Goal: Information Seeking & Learning: Learn about a topic

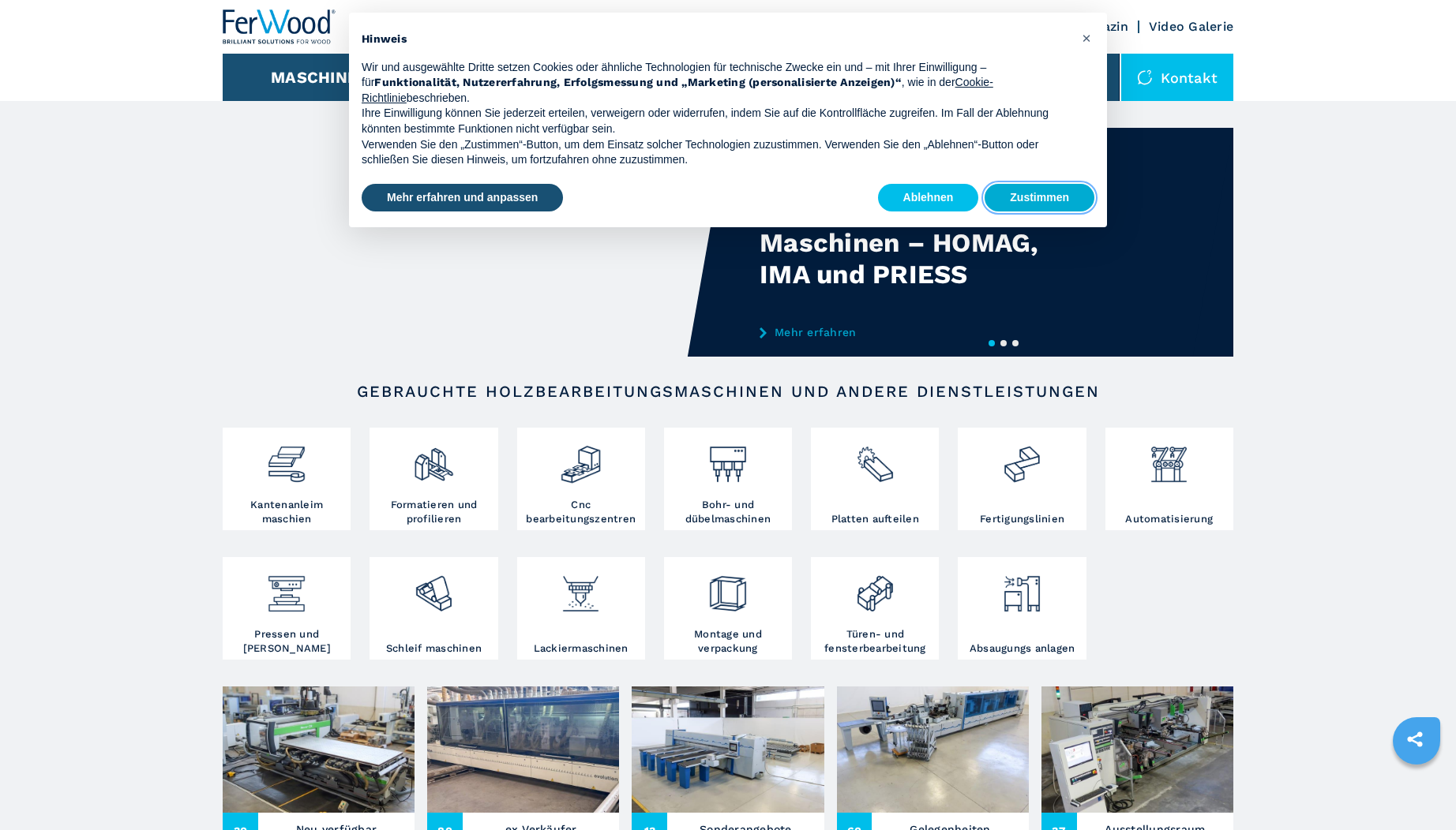
click at [1060, 200] on button "Zustimmen" at bounding box center [1039, 198] width 109 height 29
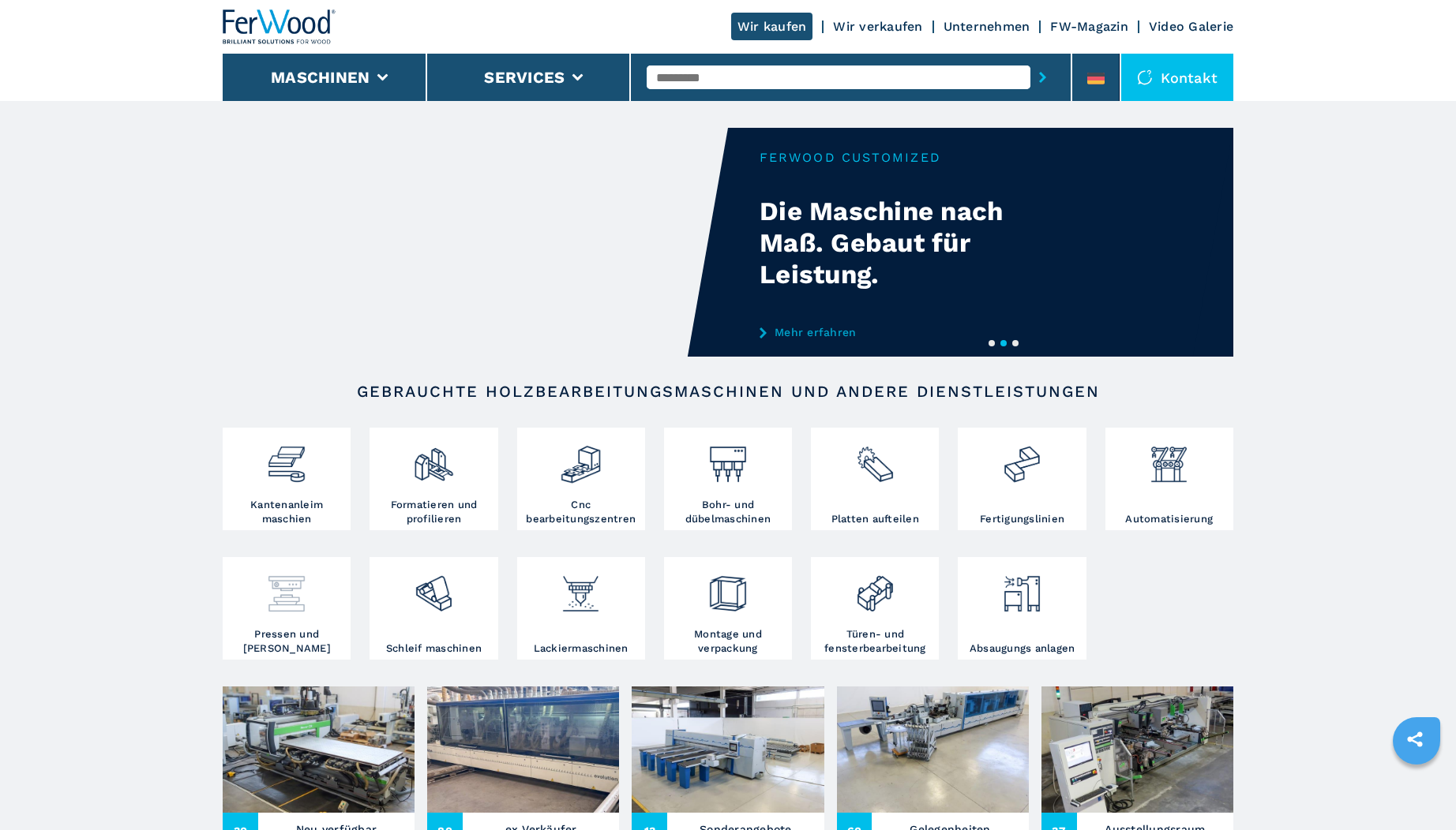
click at [282, 616] on div at bounding box center [287, 594] width 120 height 66
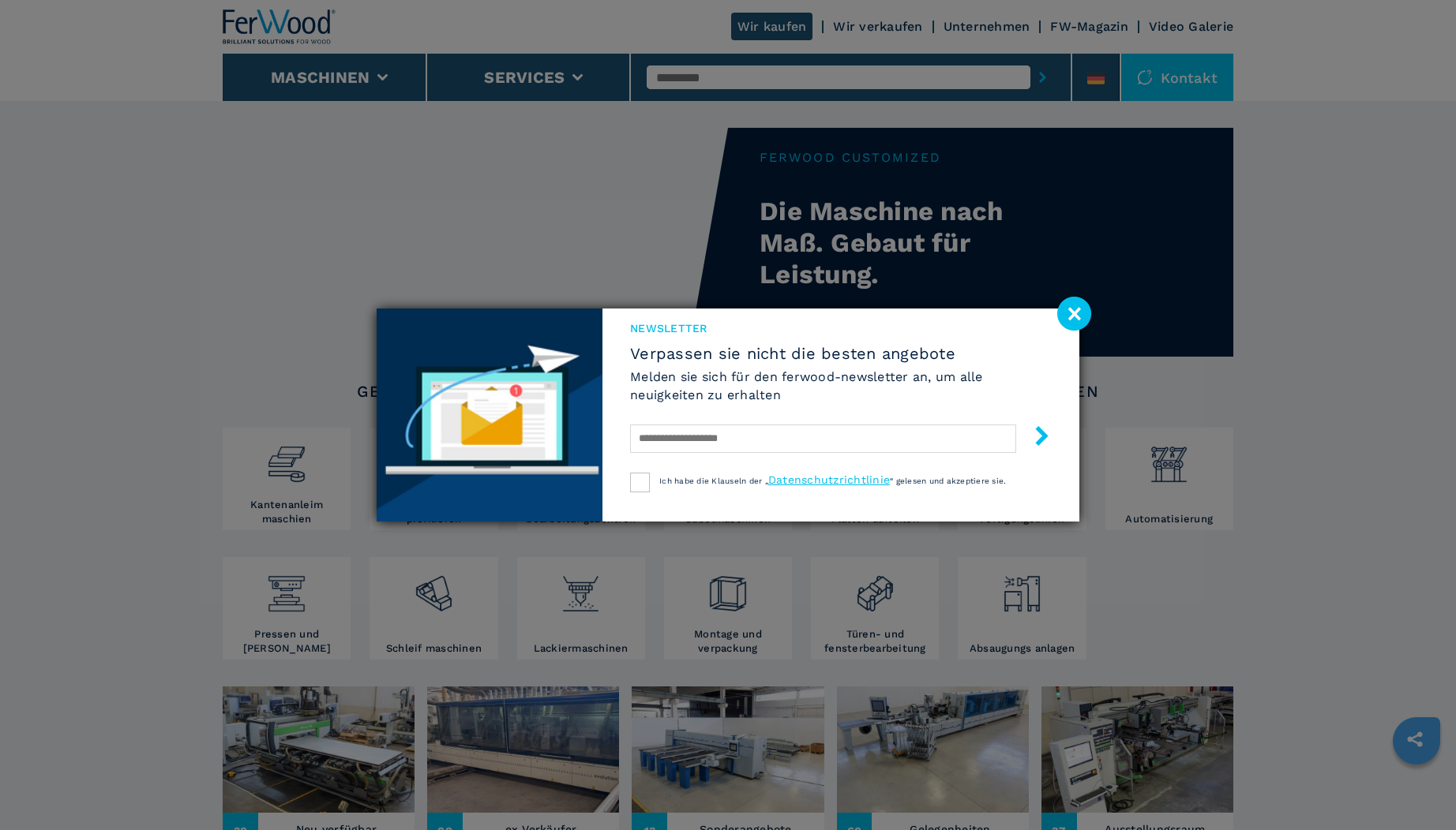
click at [1069, 319] on image at bounding box center [1074, 314] width 34 height 34
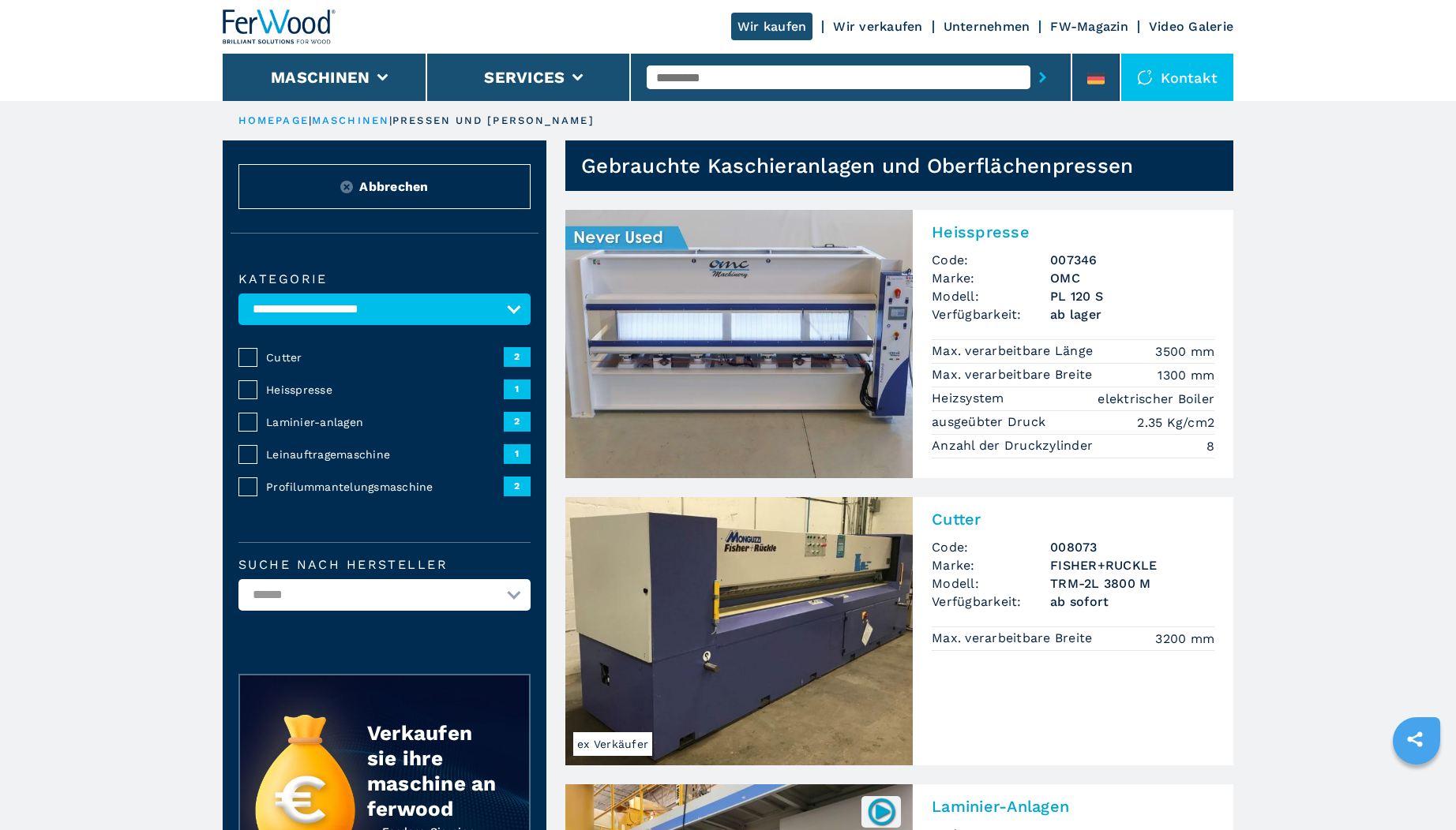
click at [716, 294] on img at bounding box center [738, 343] width 347 height 268
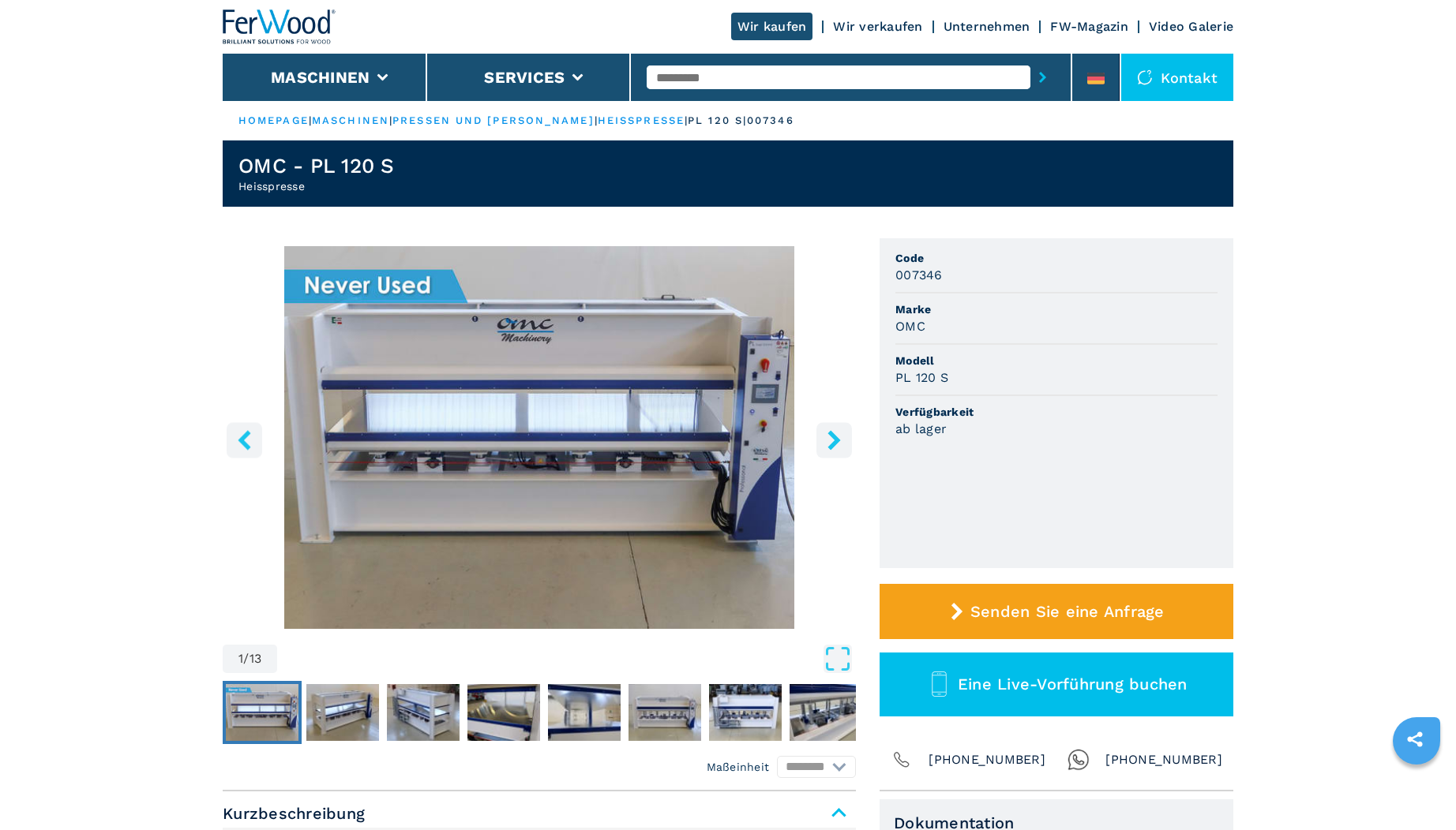
click at [837, 434] on icon "right-button" at bounding box center [834, 440] width 20 height 20
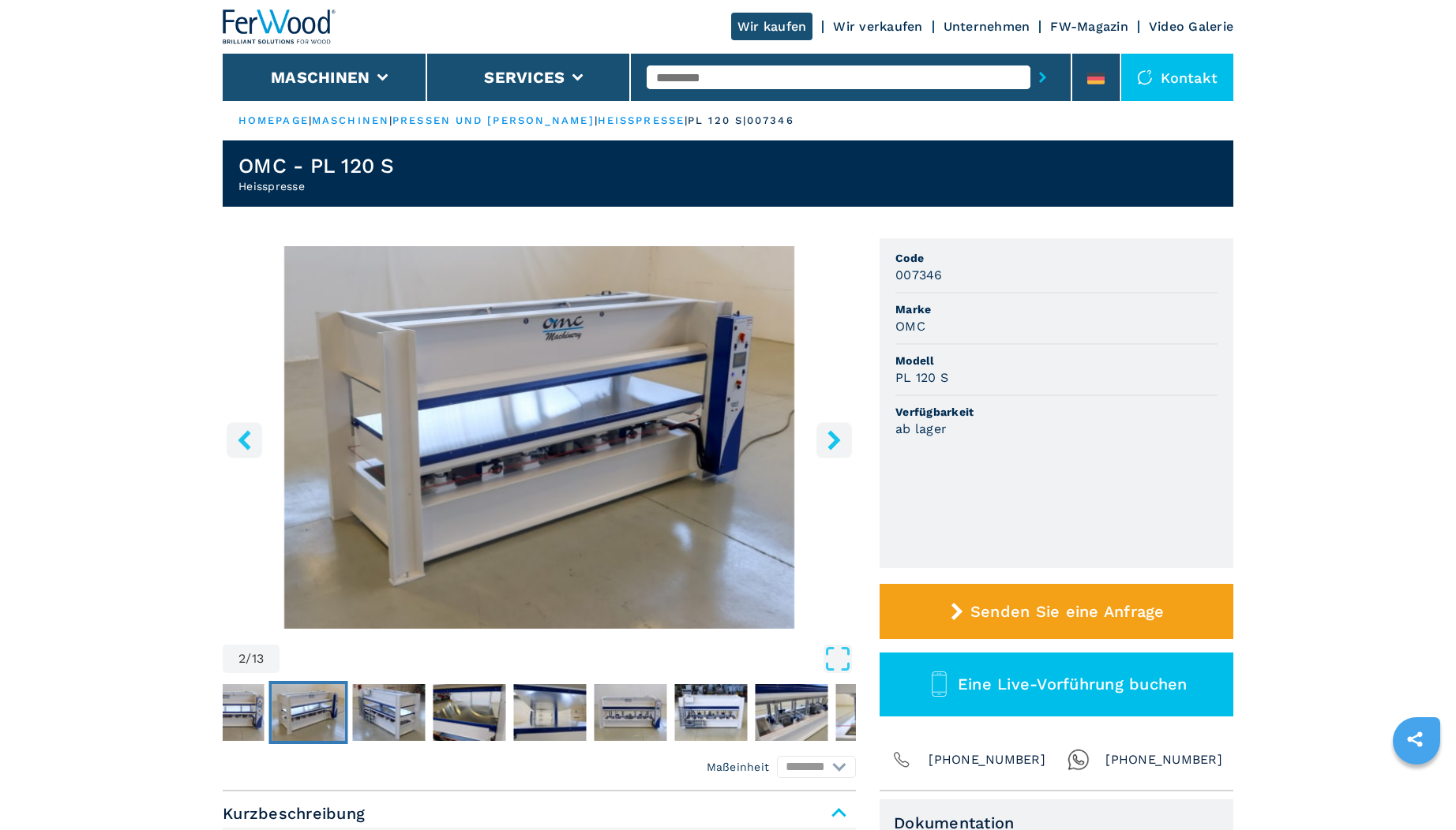
click at [837, 434] on icon "right-button" at bounding box center [834, 440] width 20 height 20
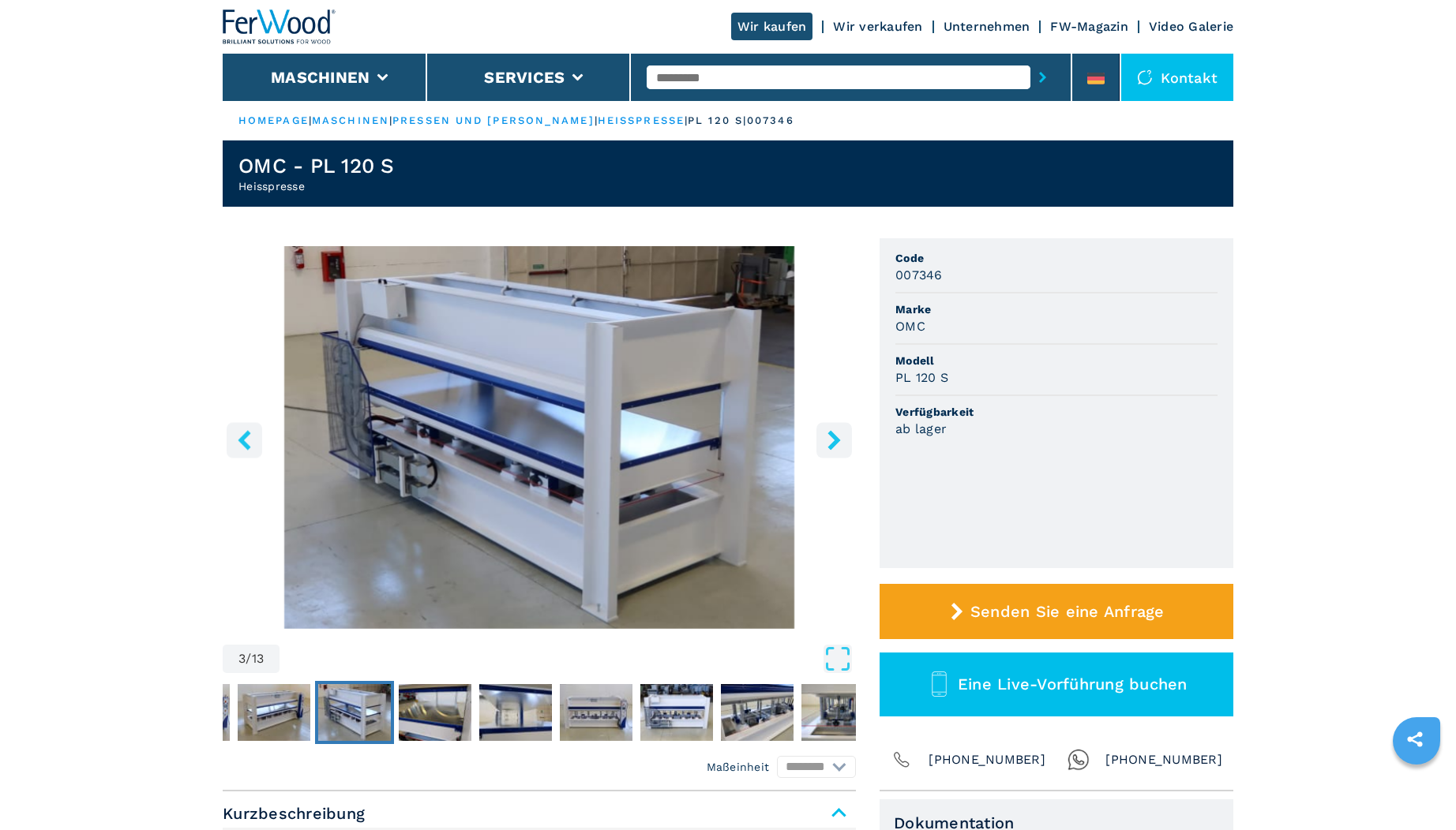
click at [837, 434] on icon "right-button" at bounding box center [834, 440] width 20 height 20
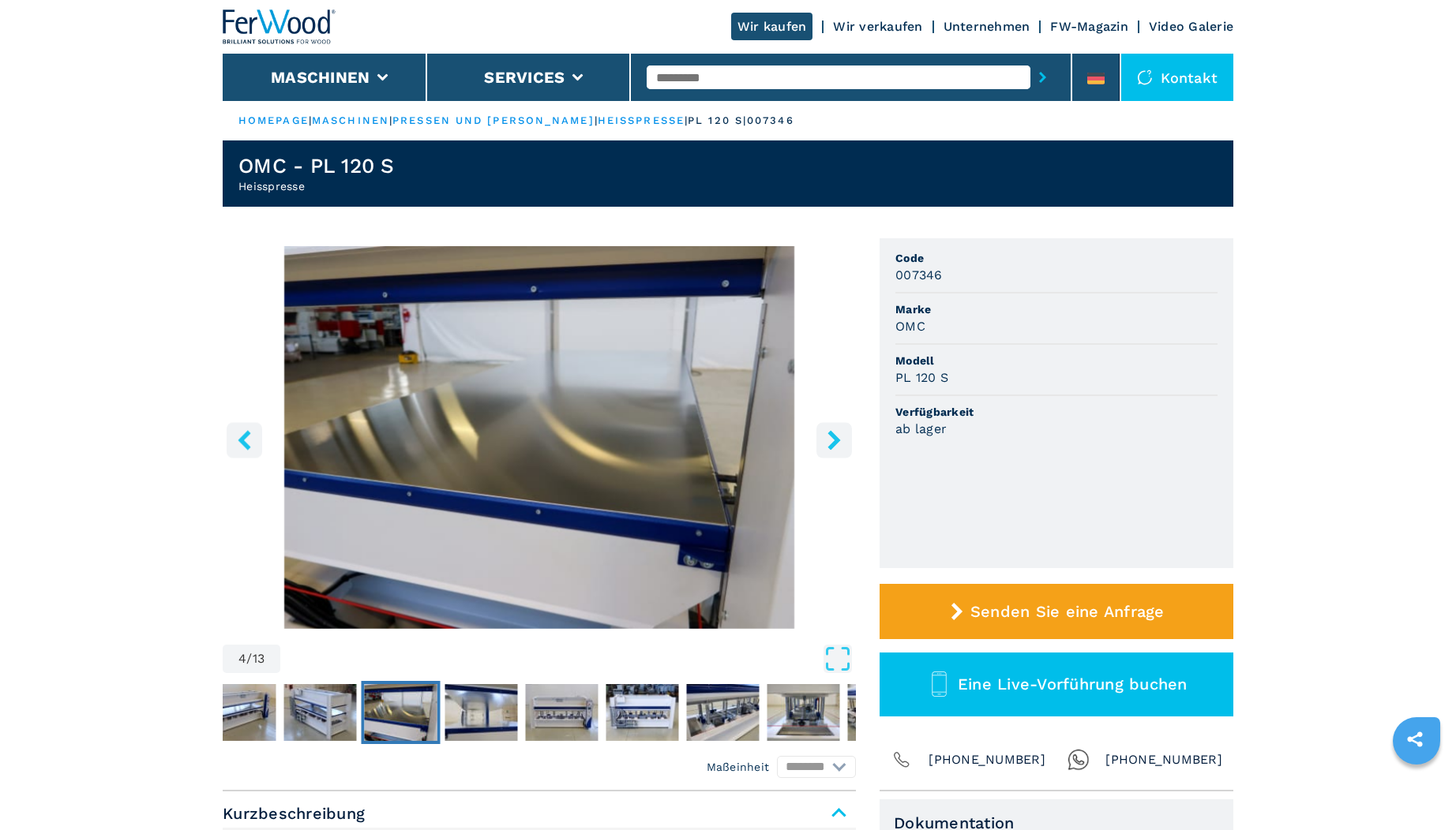
click at [837, 434] on icon "right-button" at bounding box center [834, 440] width 20 height 20
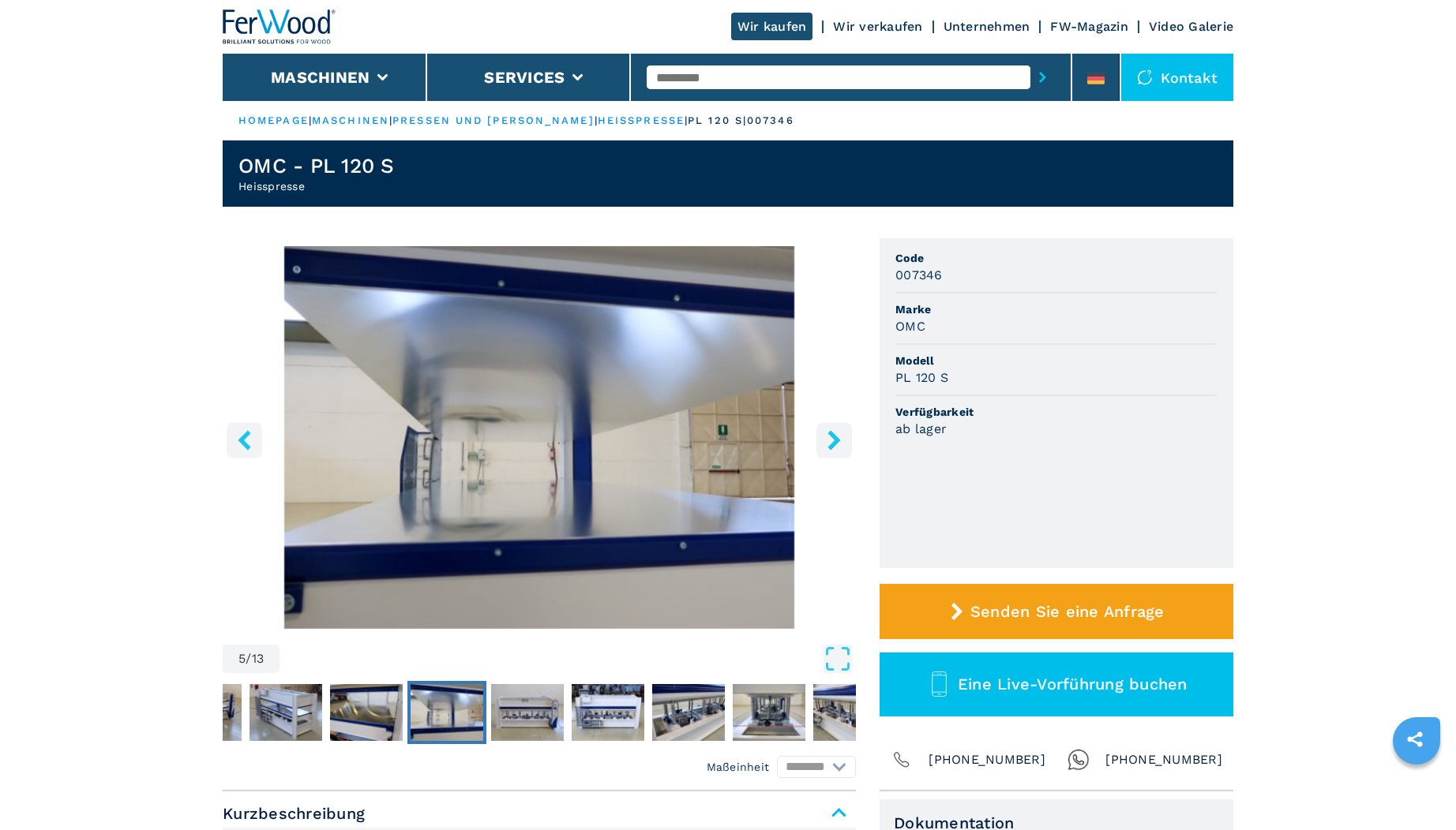
click at [837, 434] on icon "right-button" at bounding box center [834, 440] width 20 height 20
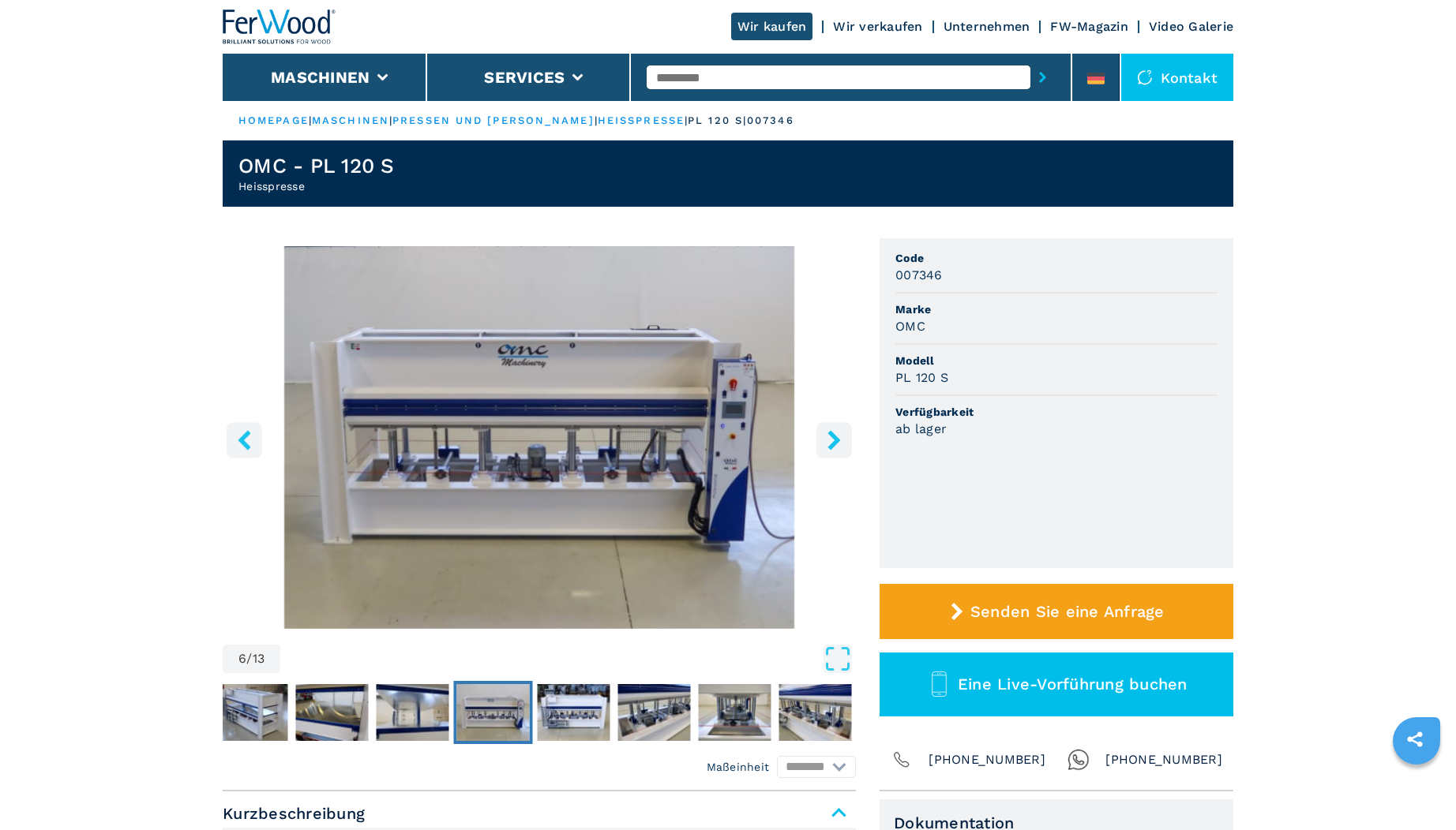
click at [837, 434] on icon "right-button" at bounding box center [834, 440] width 20 height 20
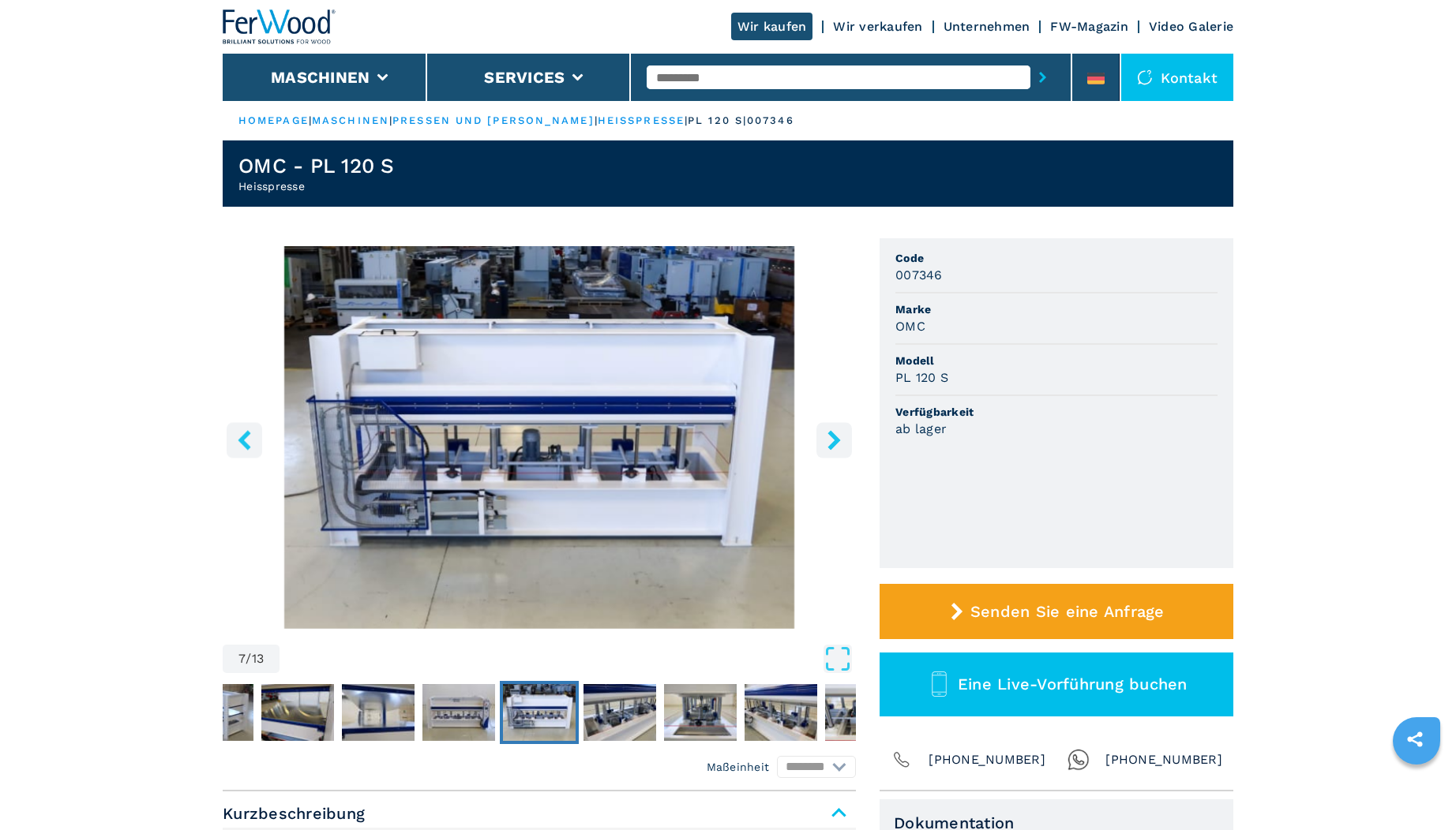
click at [837, 434] on icon "right-button" at bounding box center [834, 440] width 20 height 20
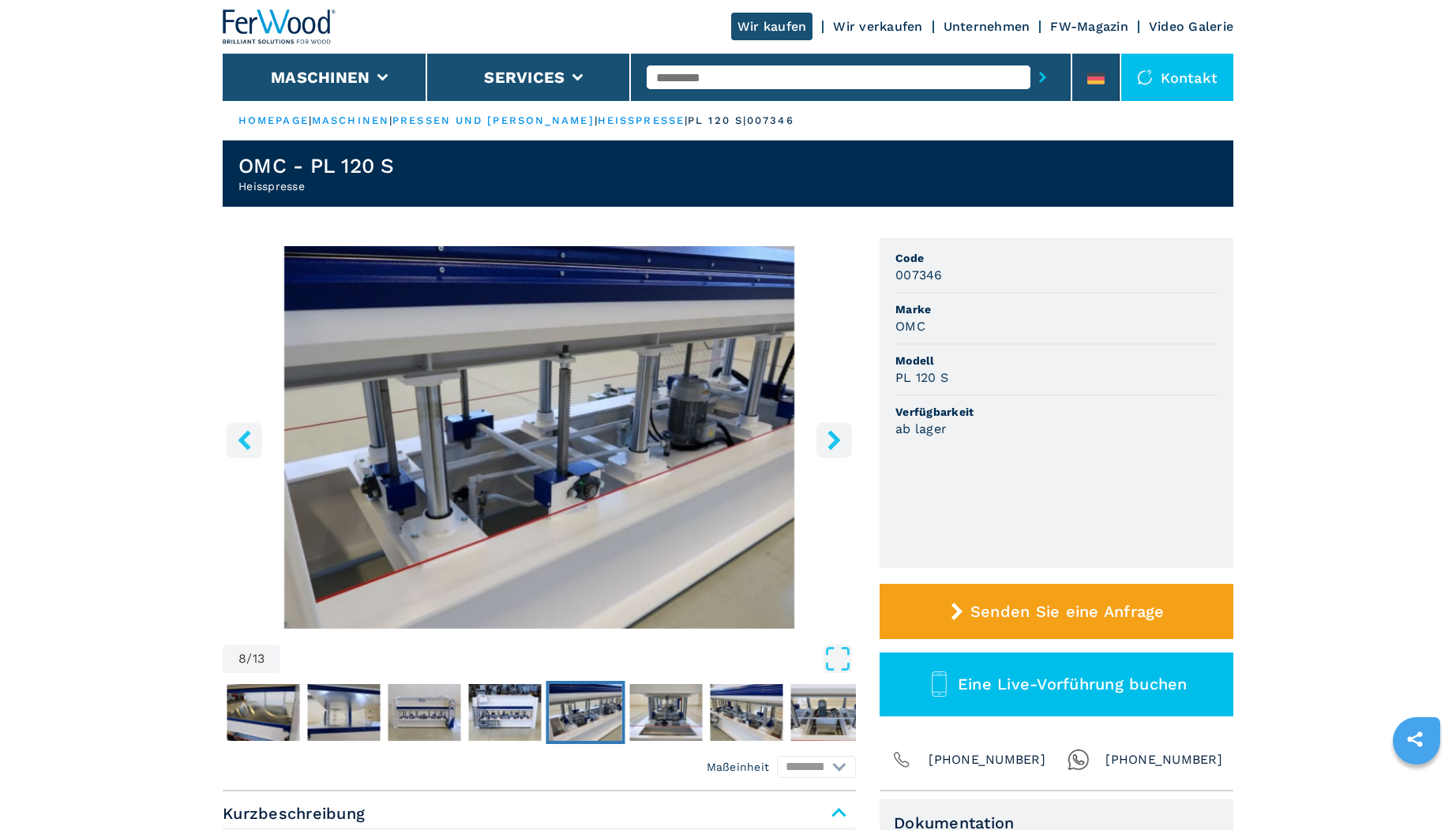
click at [837, 434] on icon "right-button" at bounding box center [834, 440] width 20 height 20
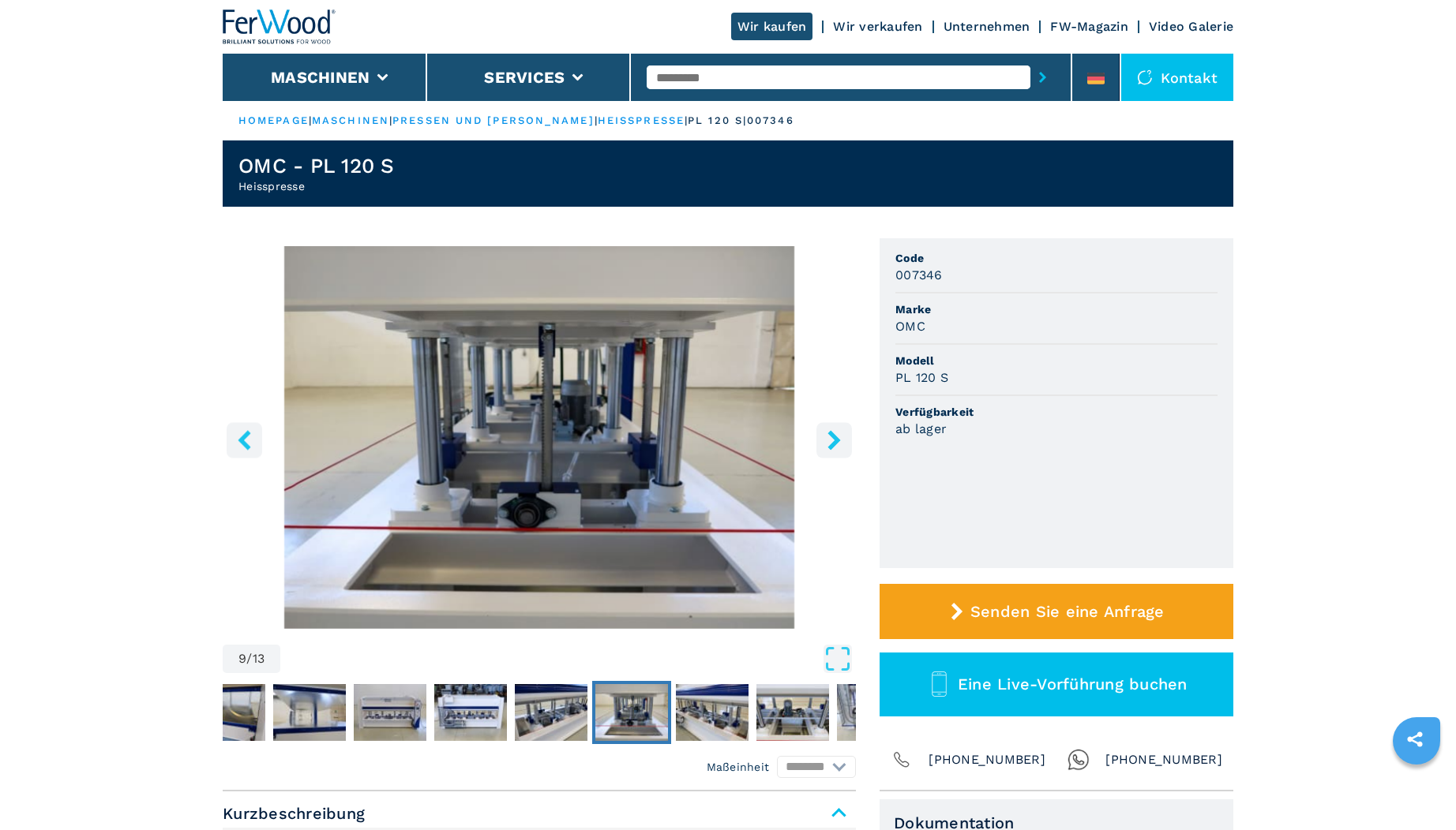
click at [837, 434] on icon "right-button" at bounding box center [834, 440] width 20 height 20
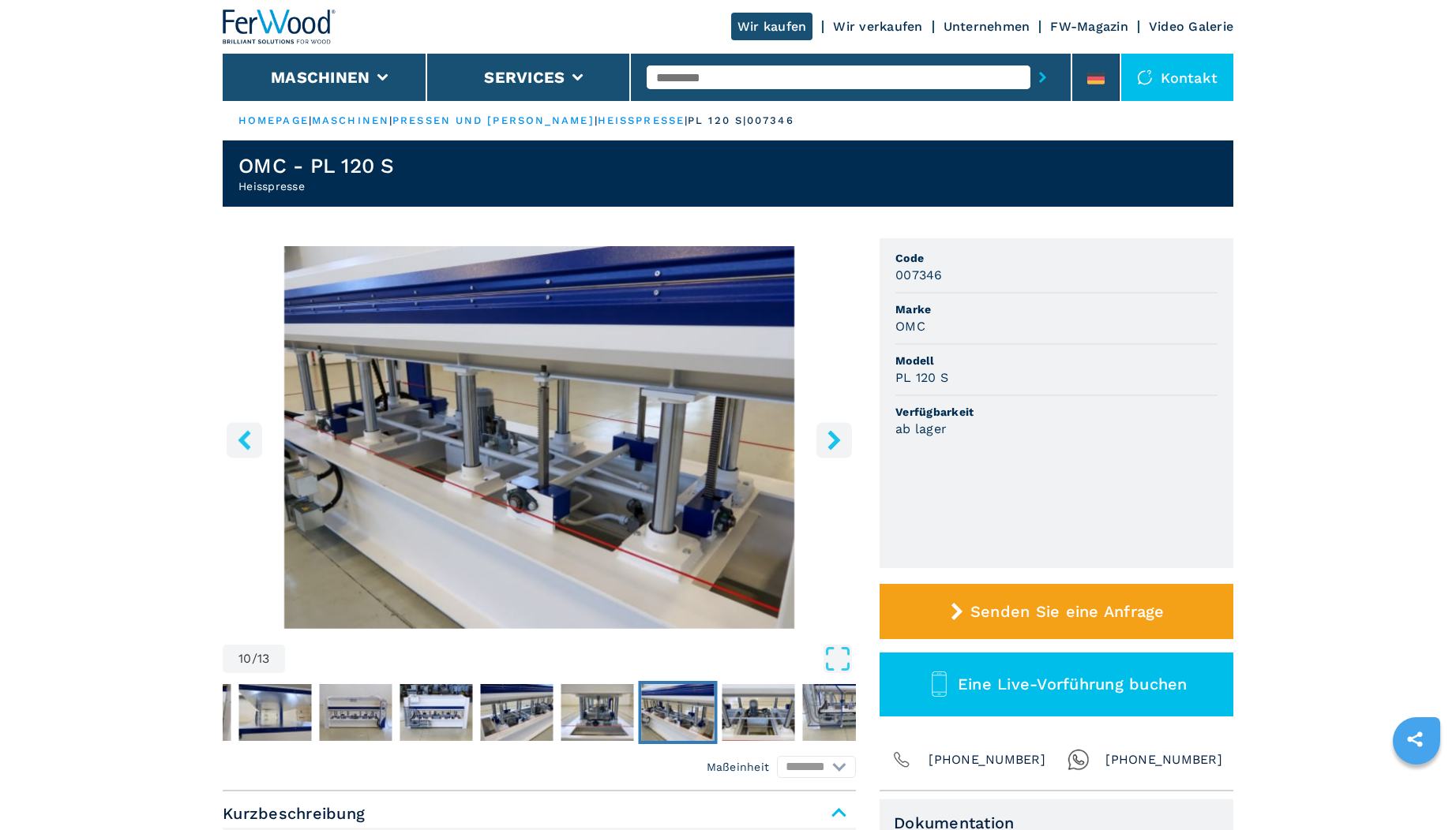
click at [837, 434] on icon "right-button" at bounding box center [834, 440] width 20 height 20
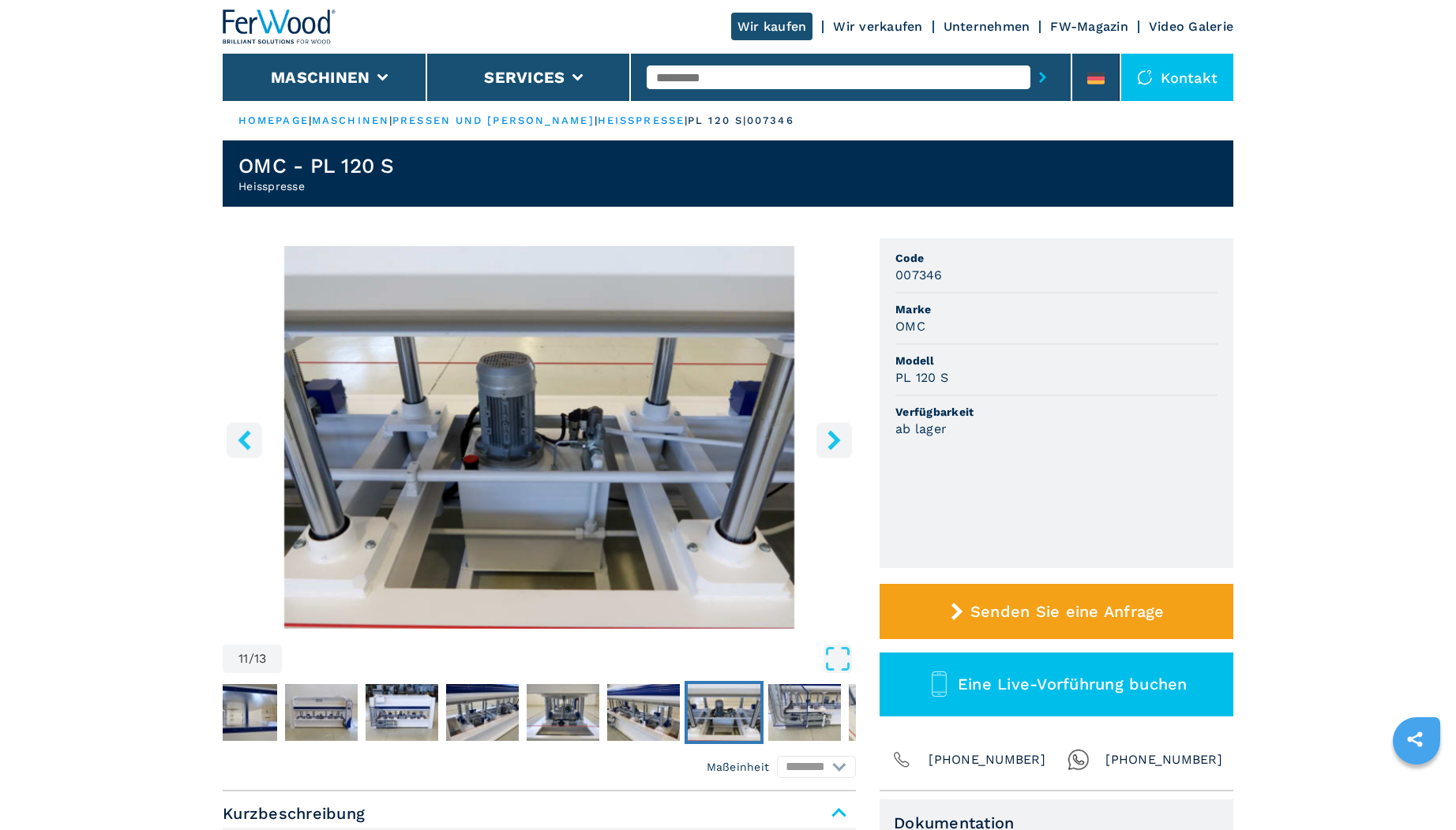
click at [837, 434] on icon "right-button" at bounding box center [834, 440] width 20 height 20
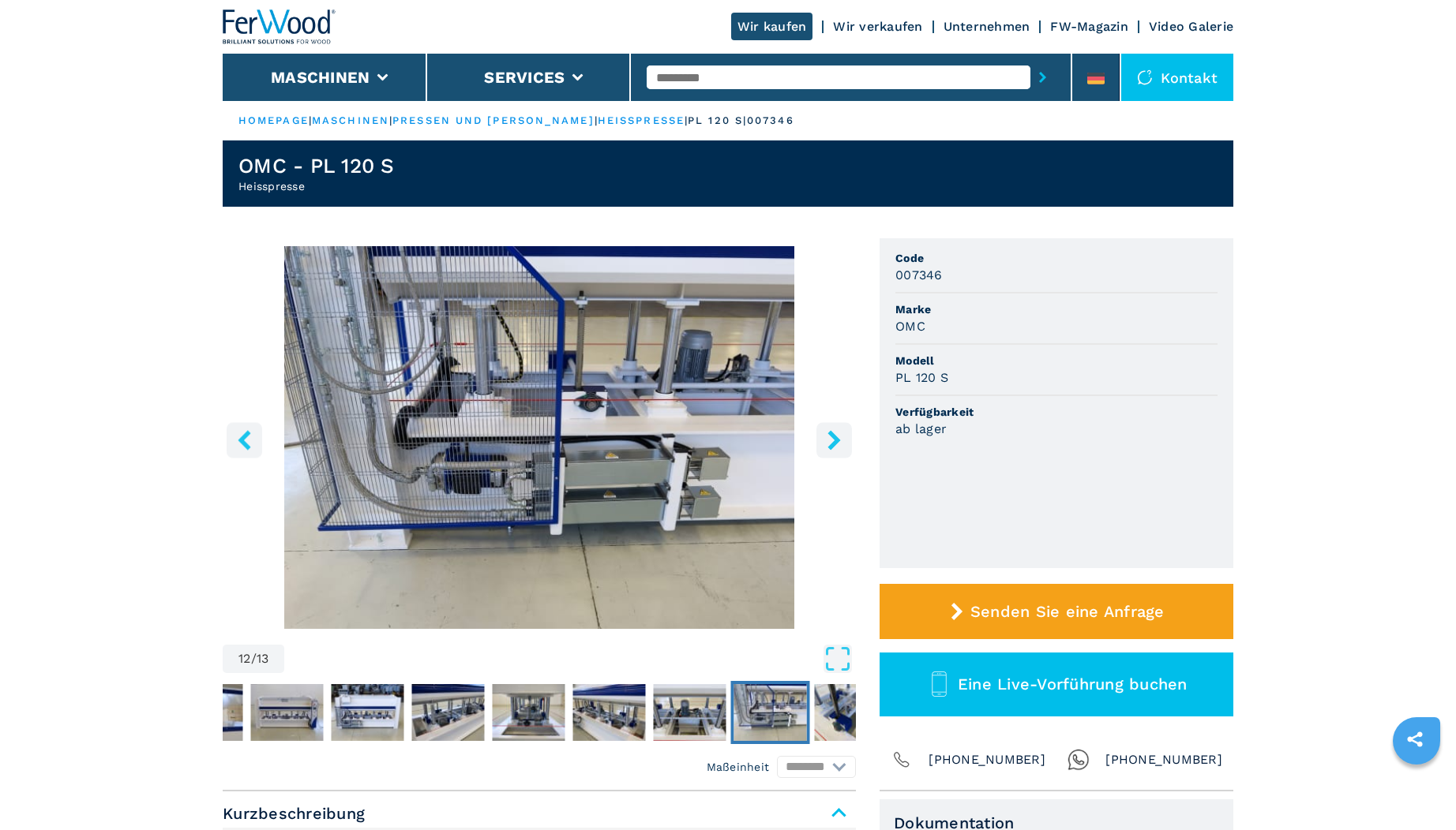
click at [837, 434] on icon "right-button" at bounding box center [834, 440] width 20 height 20
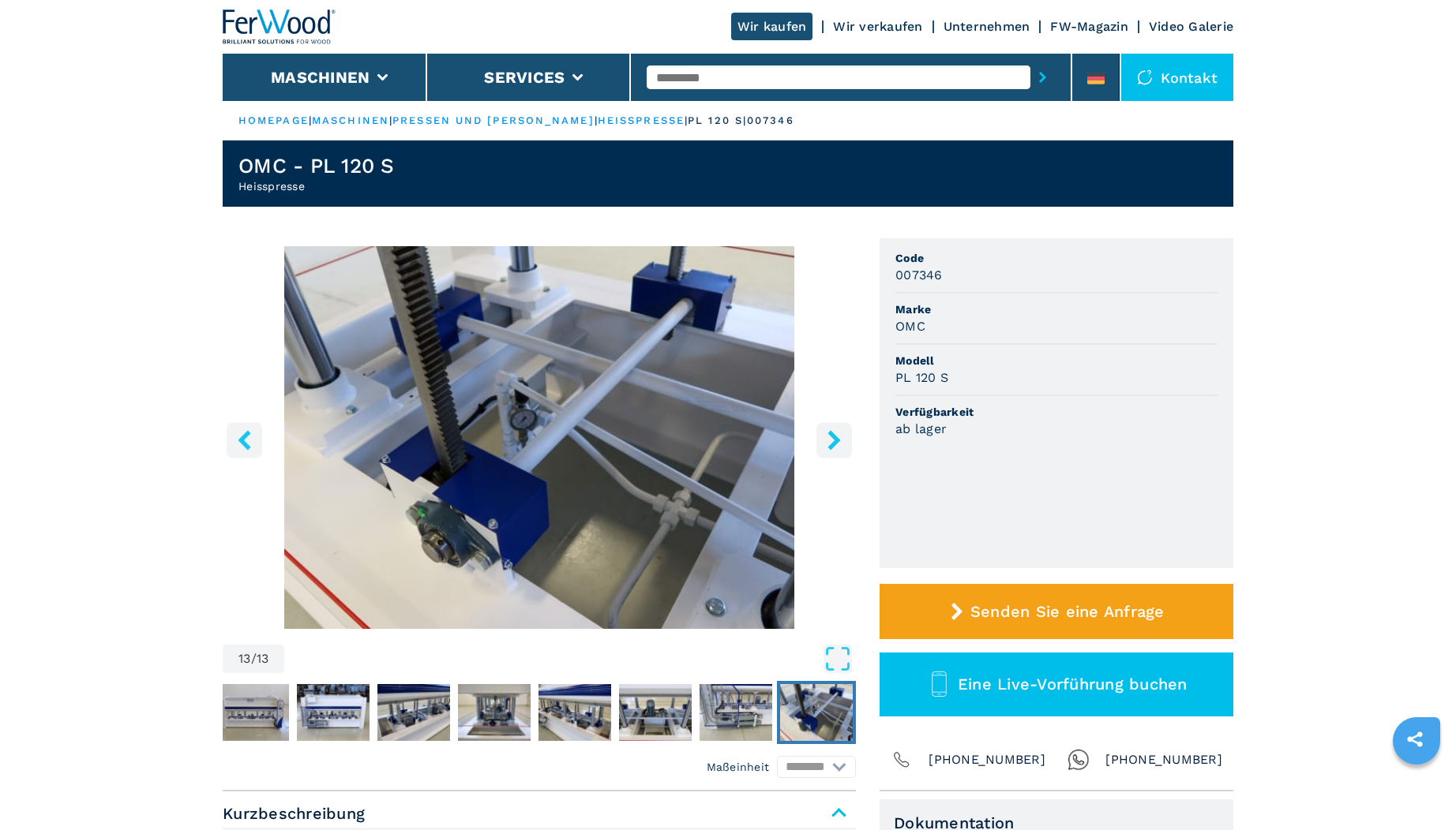
click at [837, 434] on icon "right-button" at bounding box center [834, 440] width 20 height 20
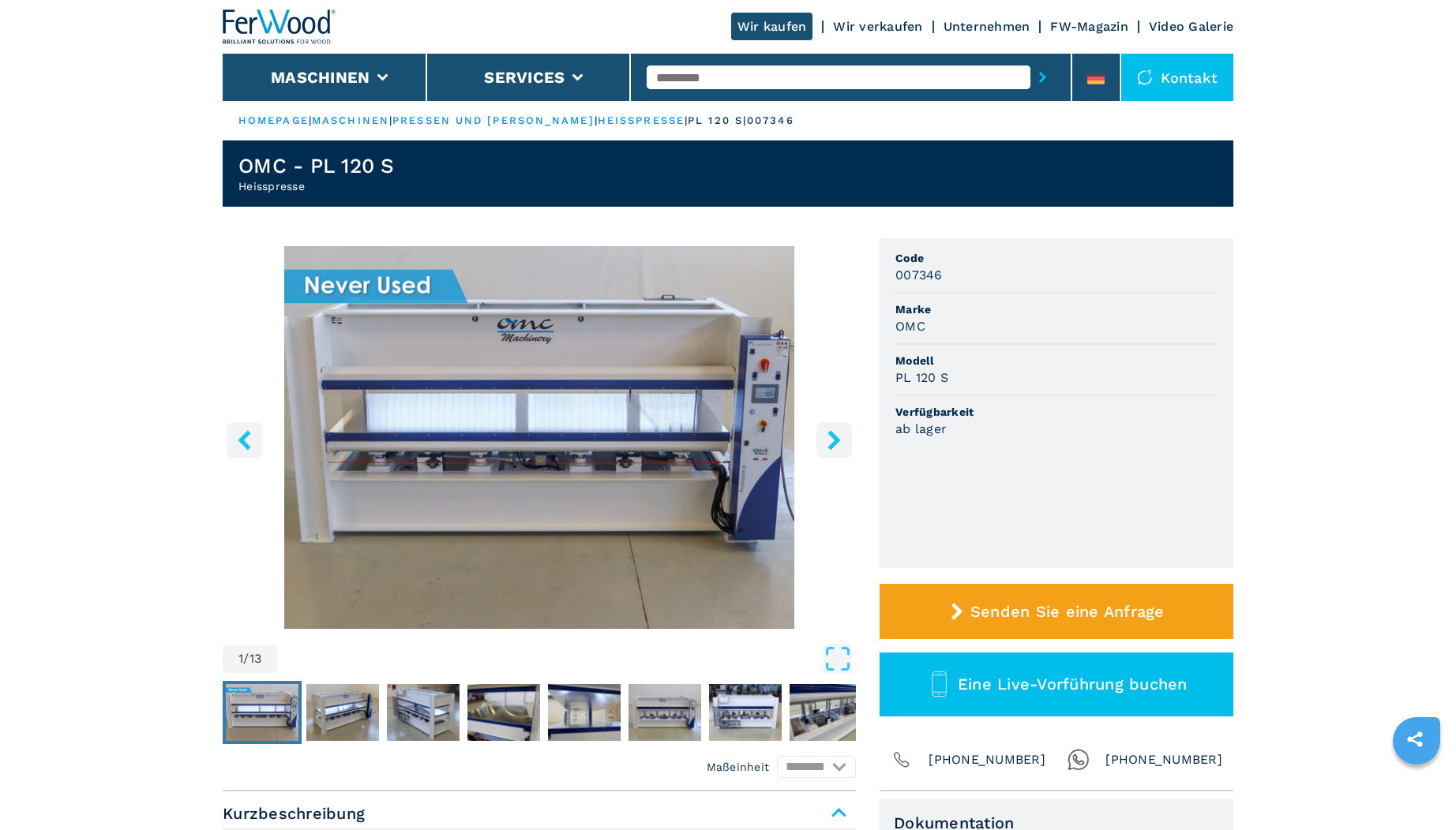
select select "**********"
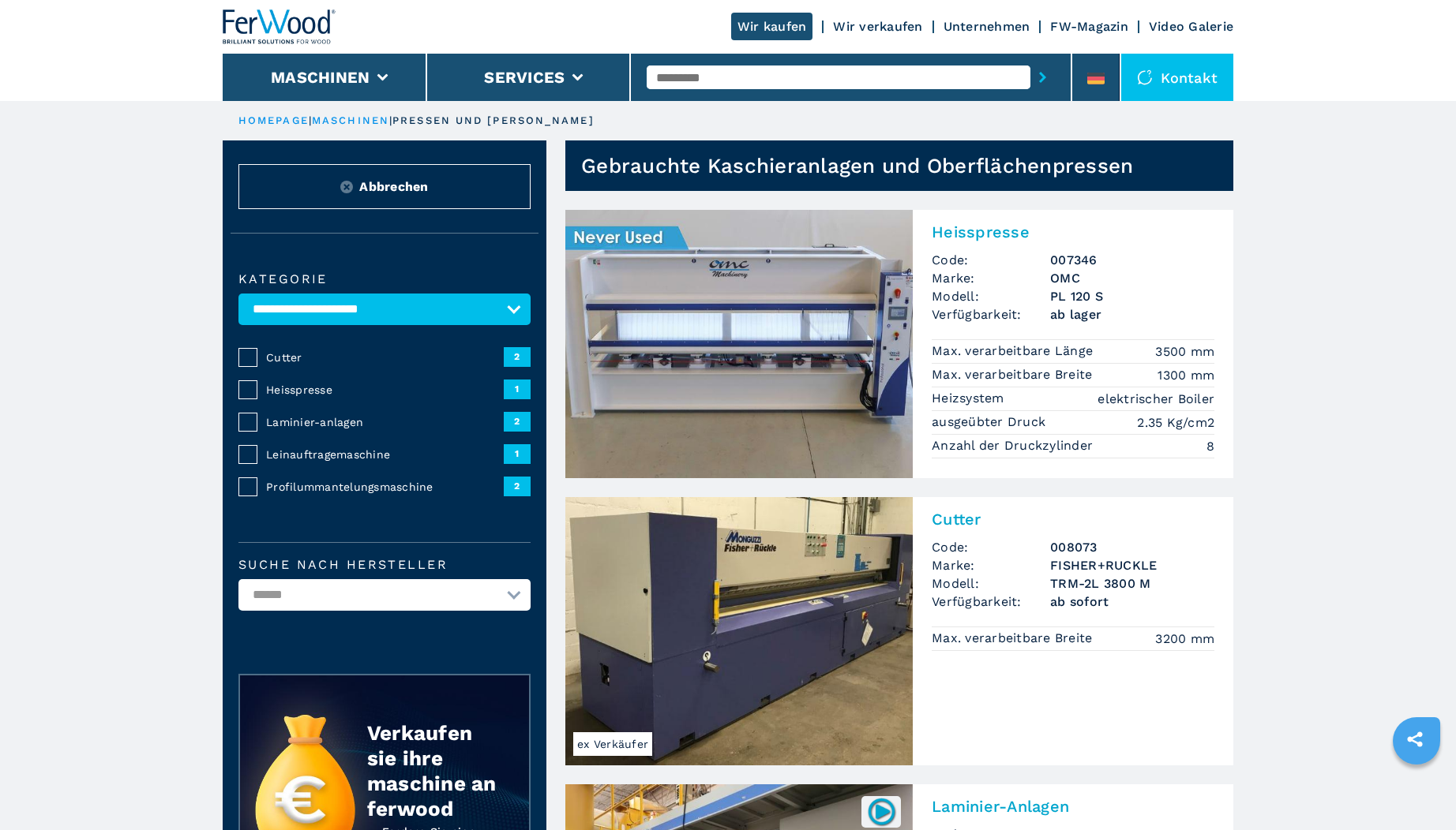
click at [297, 15] on img at bounding box center [279, 27] width 114 height 35
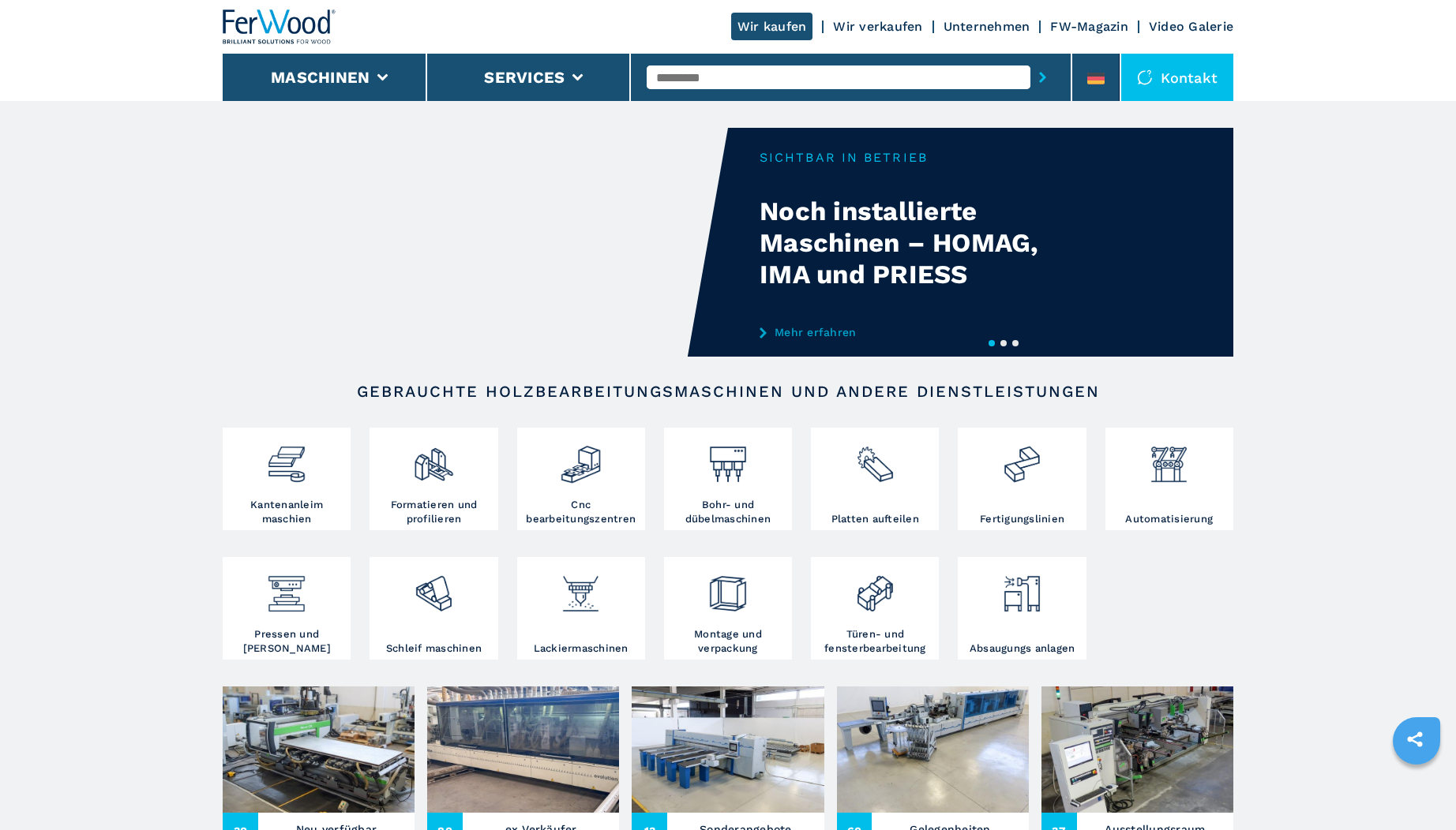
scroll to position [512, 0]
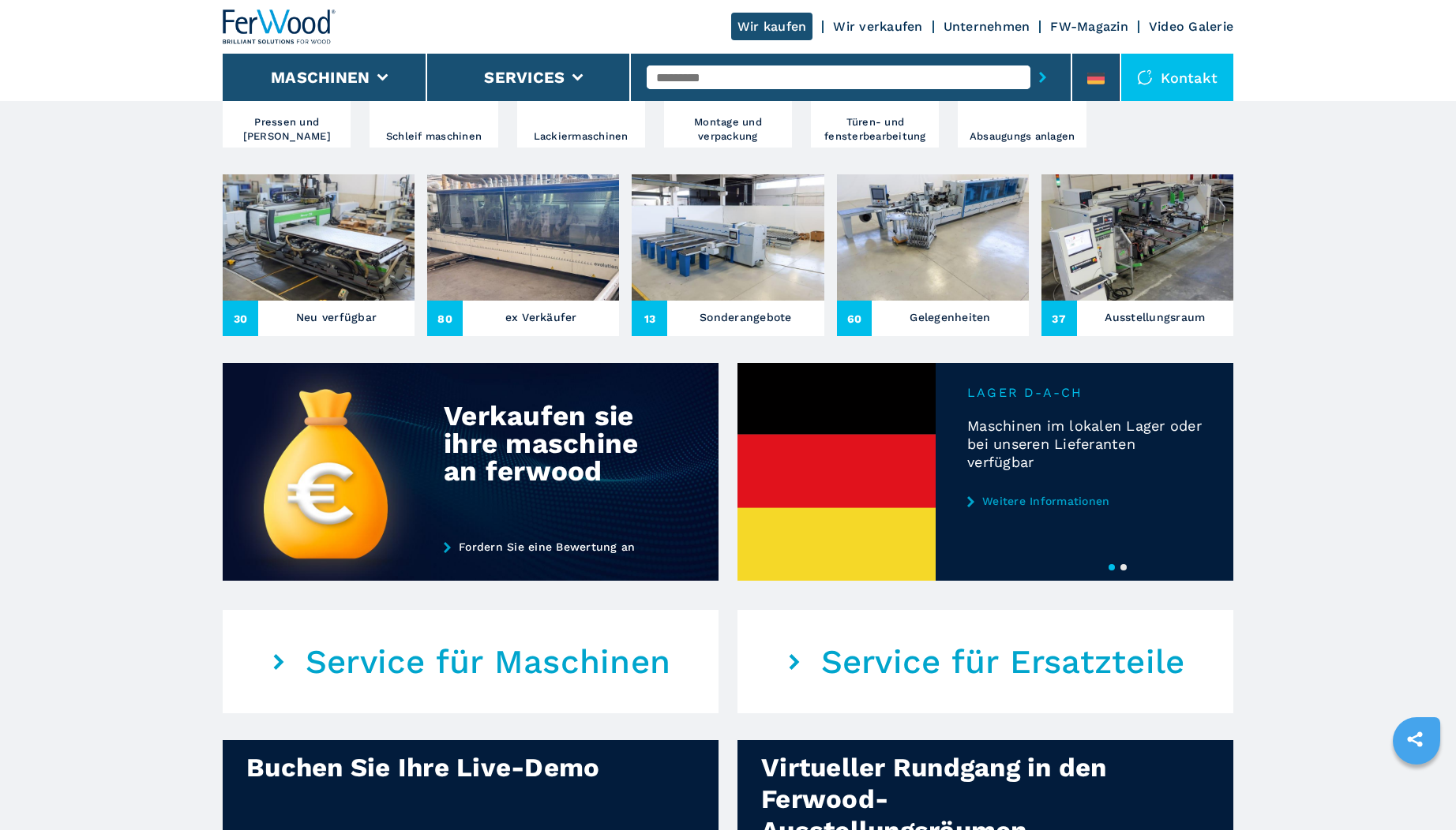
click at [742, 322] on h3 "Sonderangebote" at bounding box center [745, 317] width 92 height 22
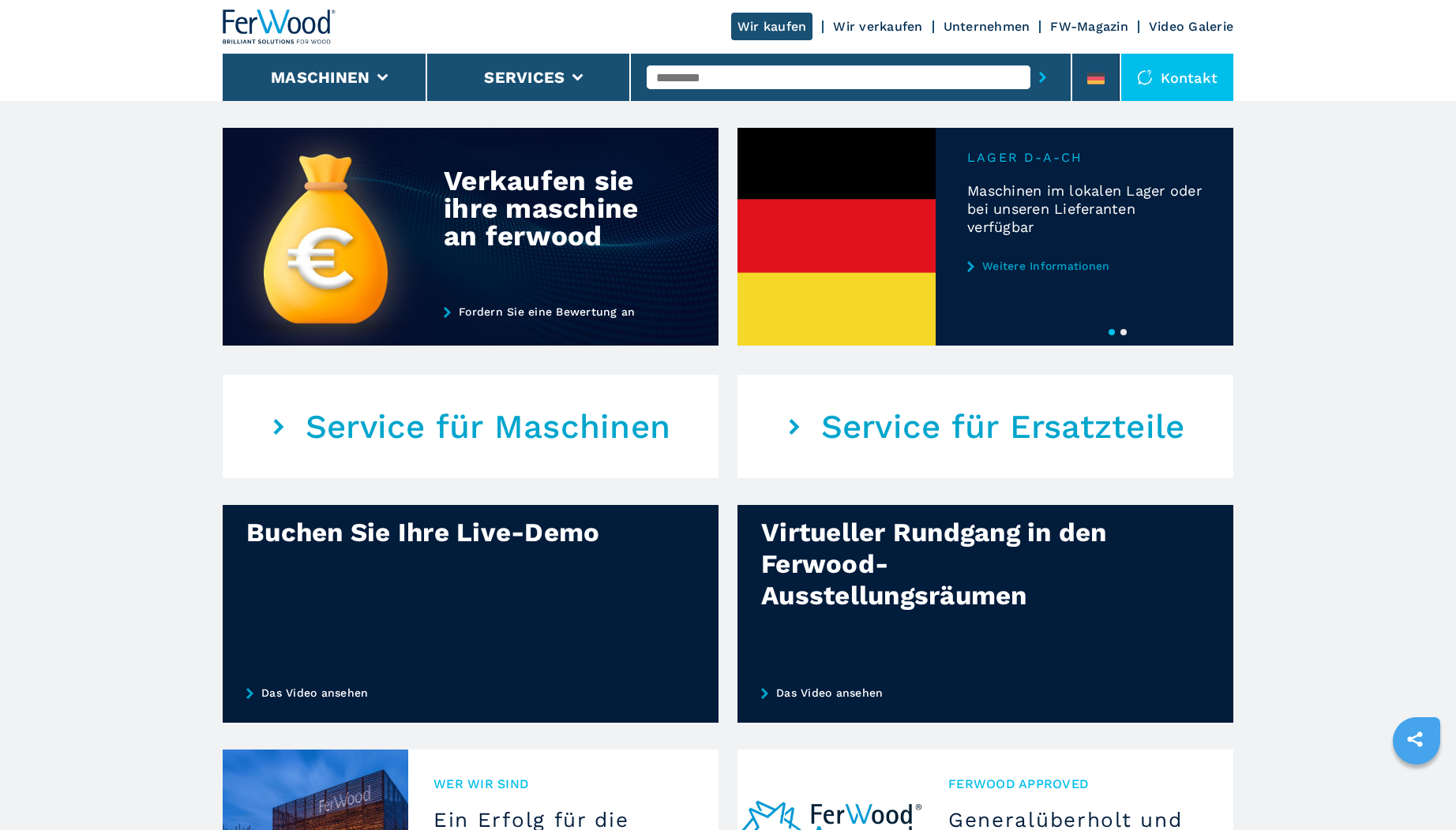
scroll to position [827, 0]
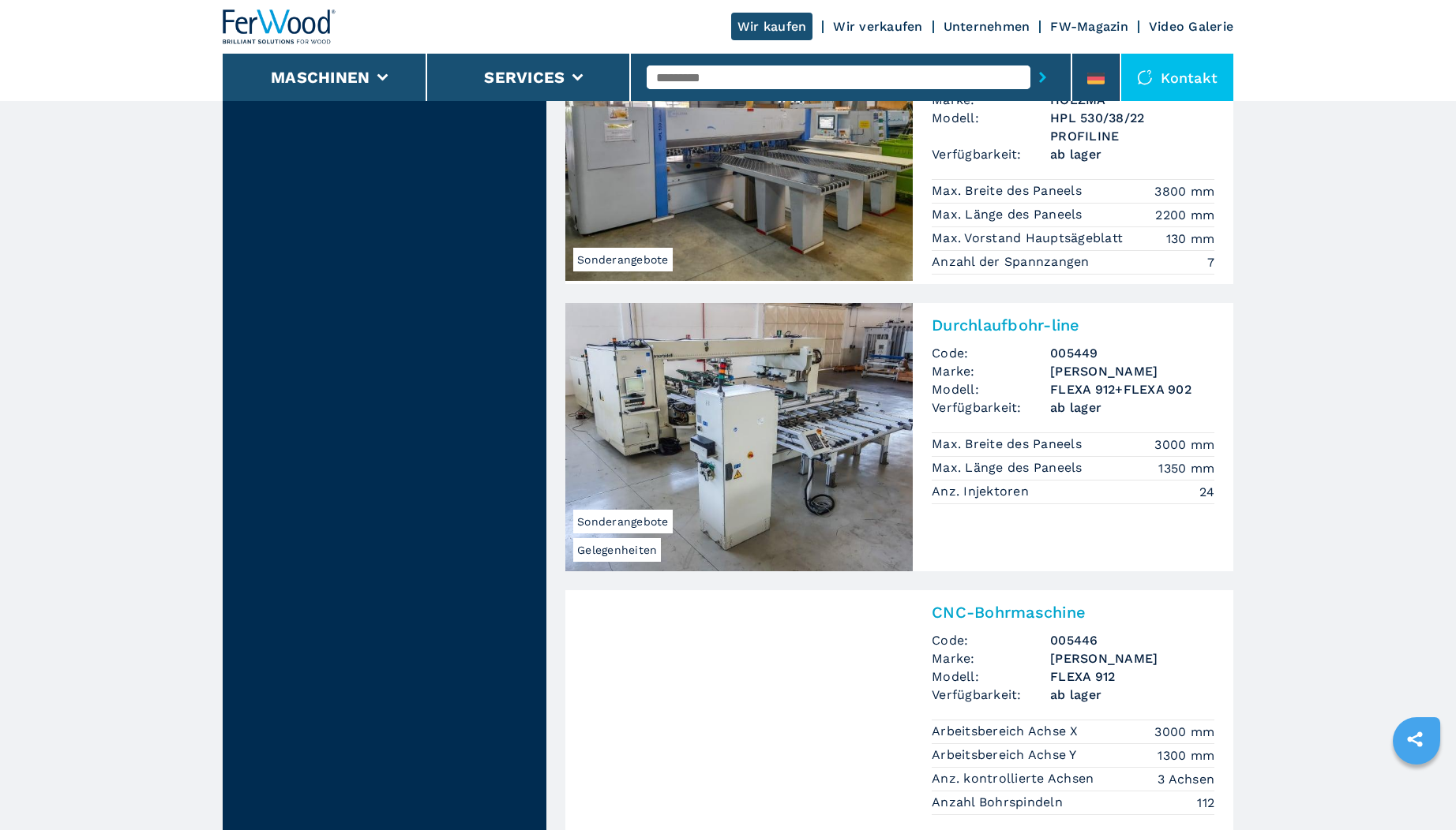
scroll to position [3580, 0]
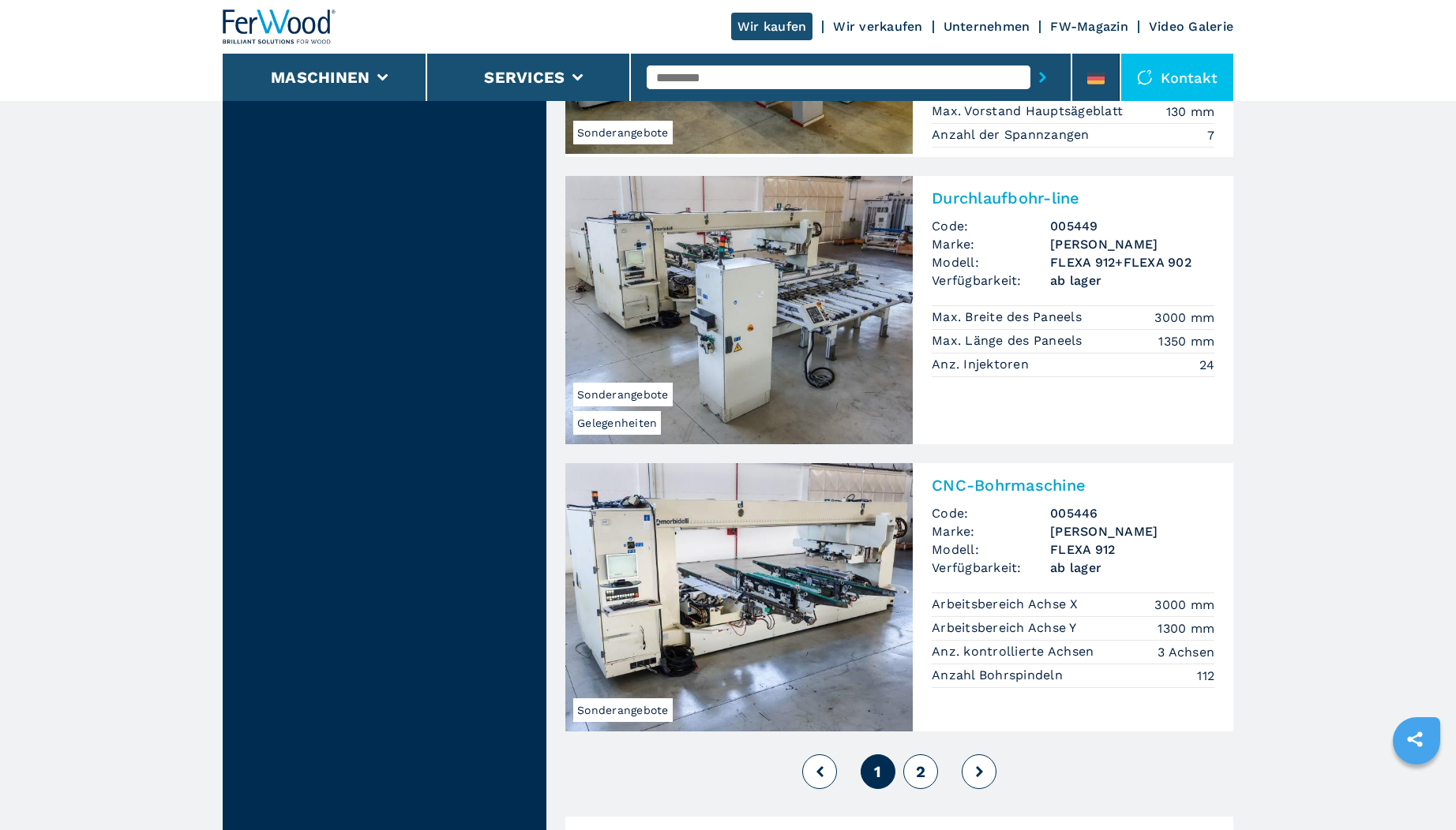
click at [986, 755] on button at bounding box center [978, 772] width 35 height 35
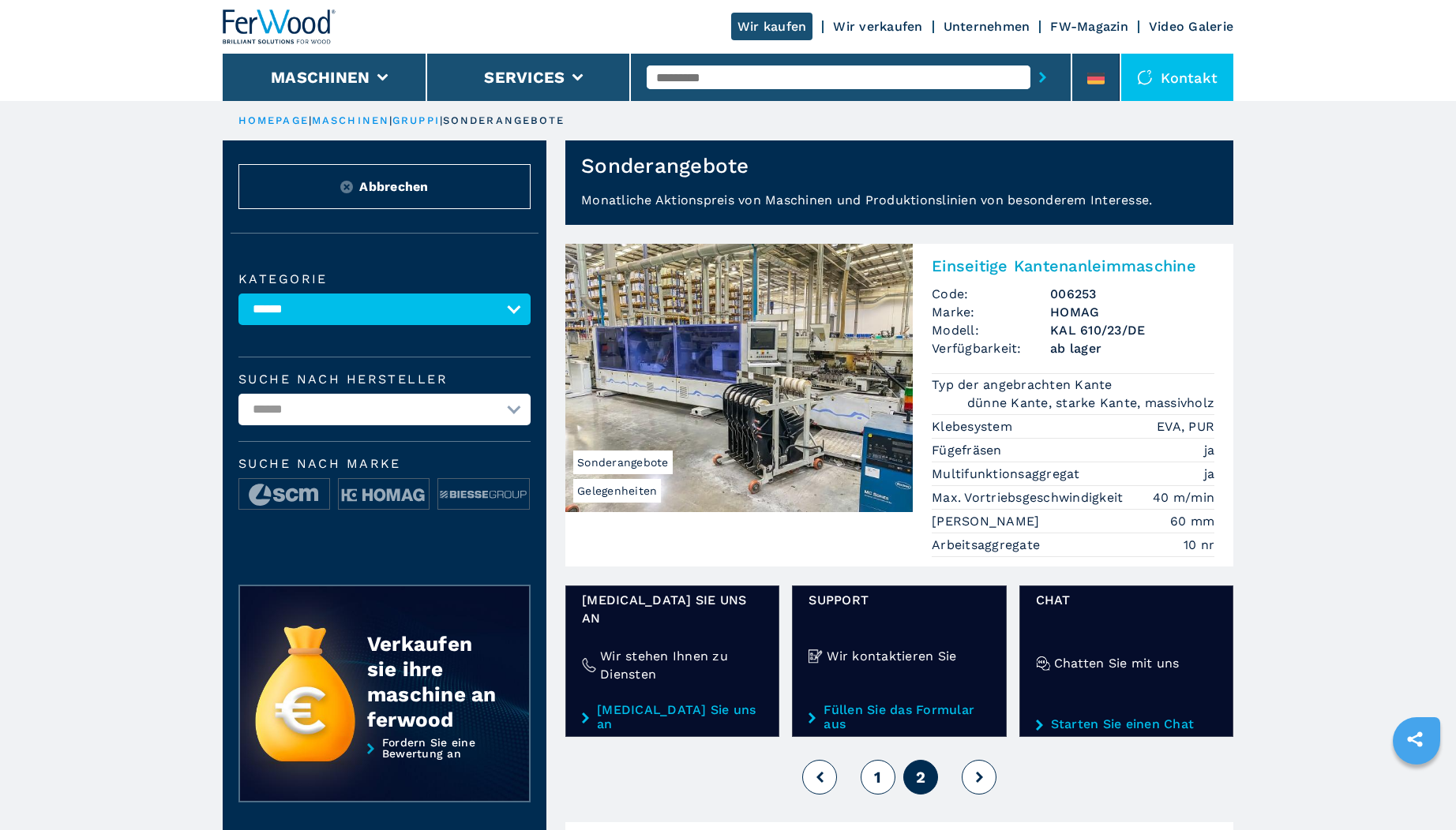
click at [236, 29] on img at bounding box center [279, 27] width 114 height 35
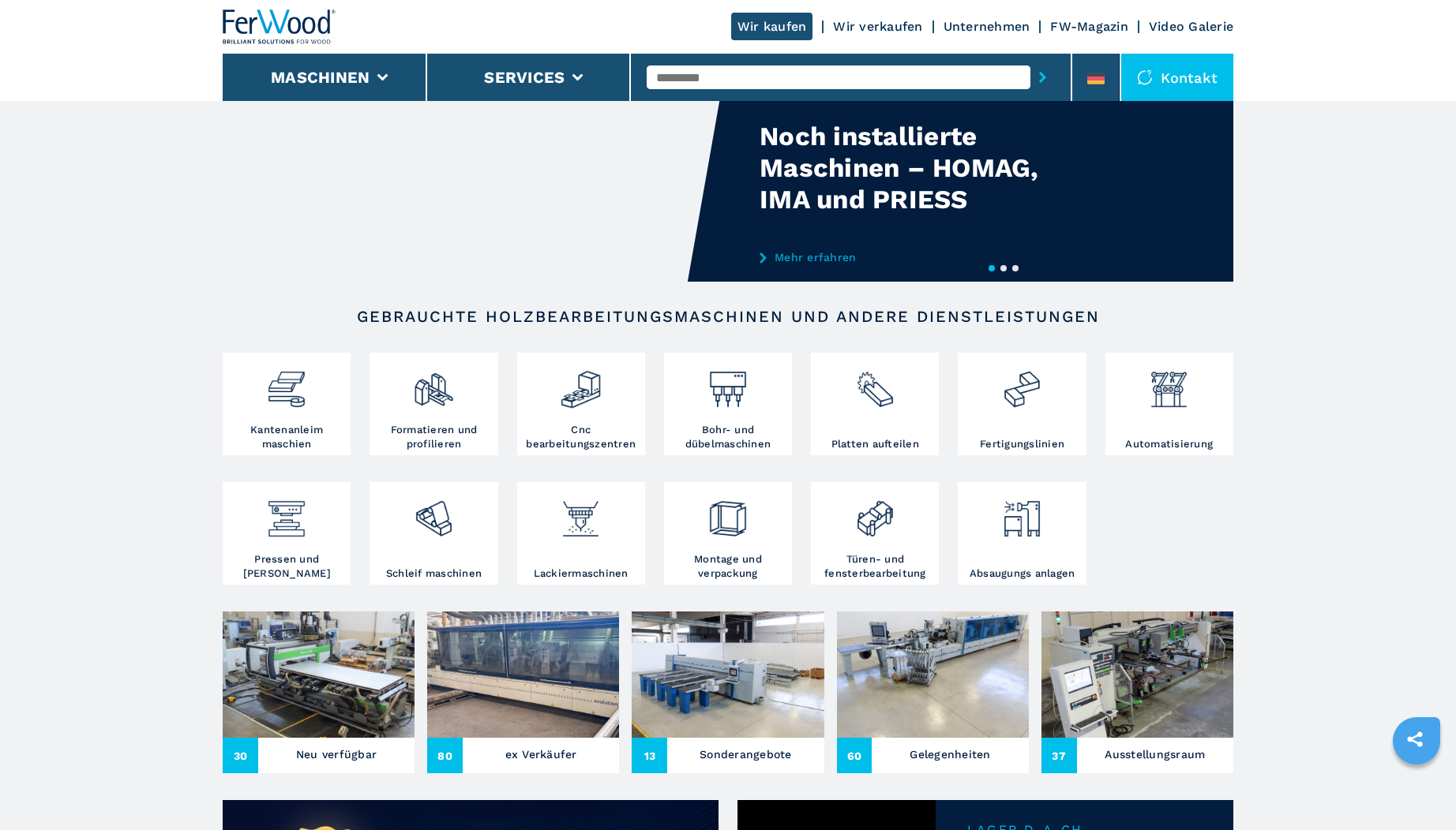
scroll to position [136, 0]
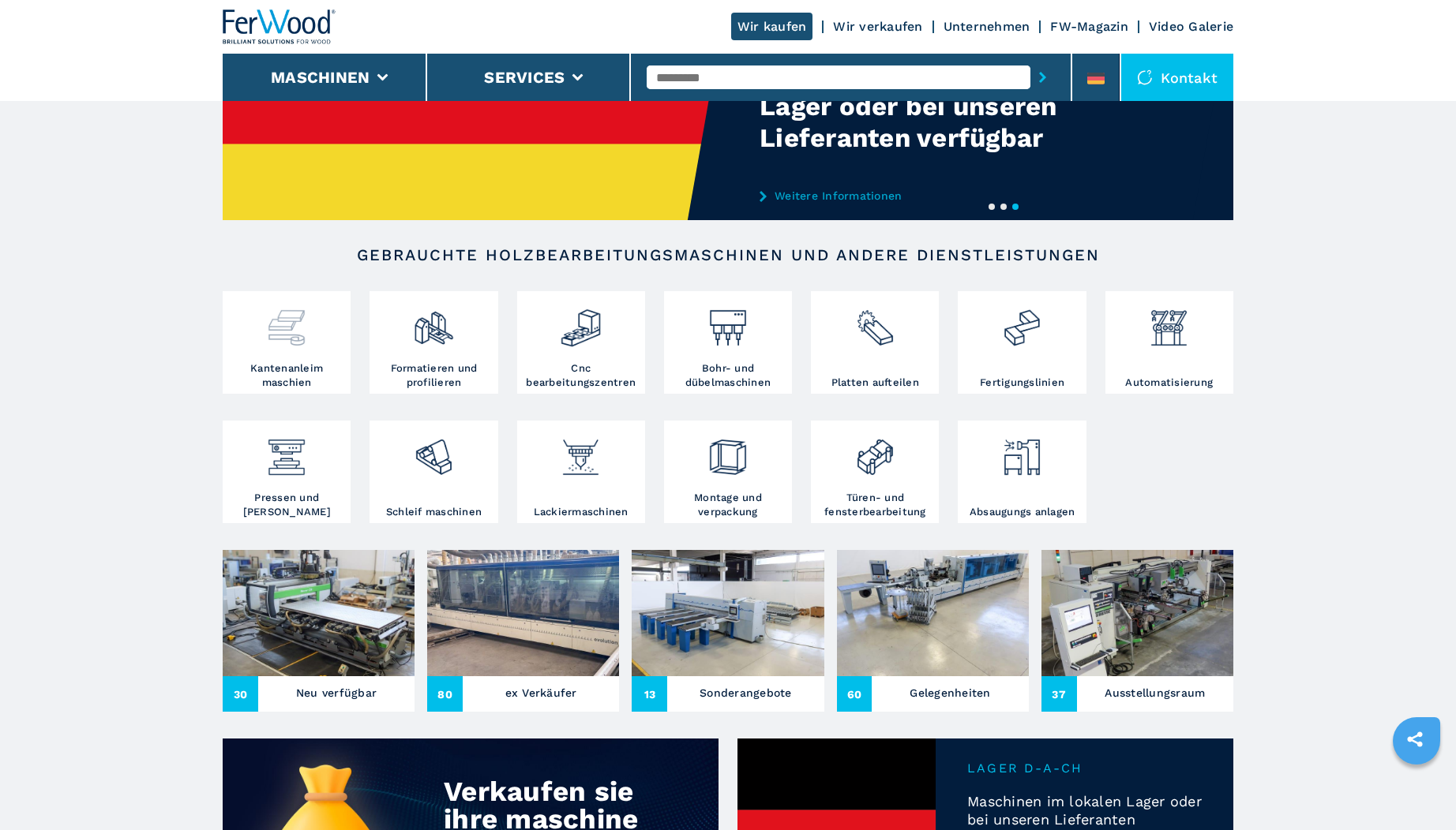
click at [316, 347] on div at bounding box center [287, 322] width 120 height 54
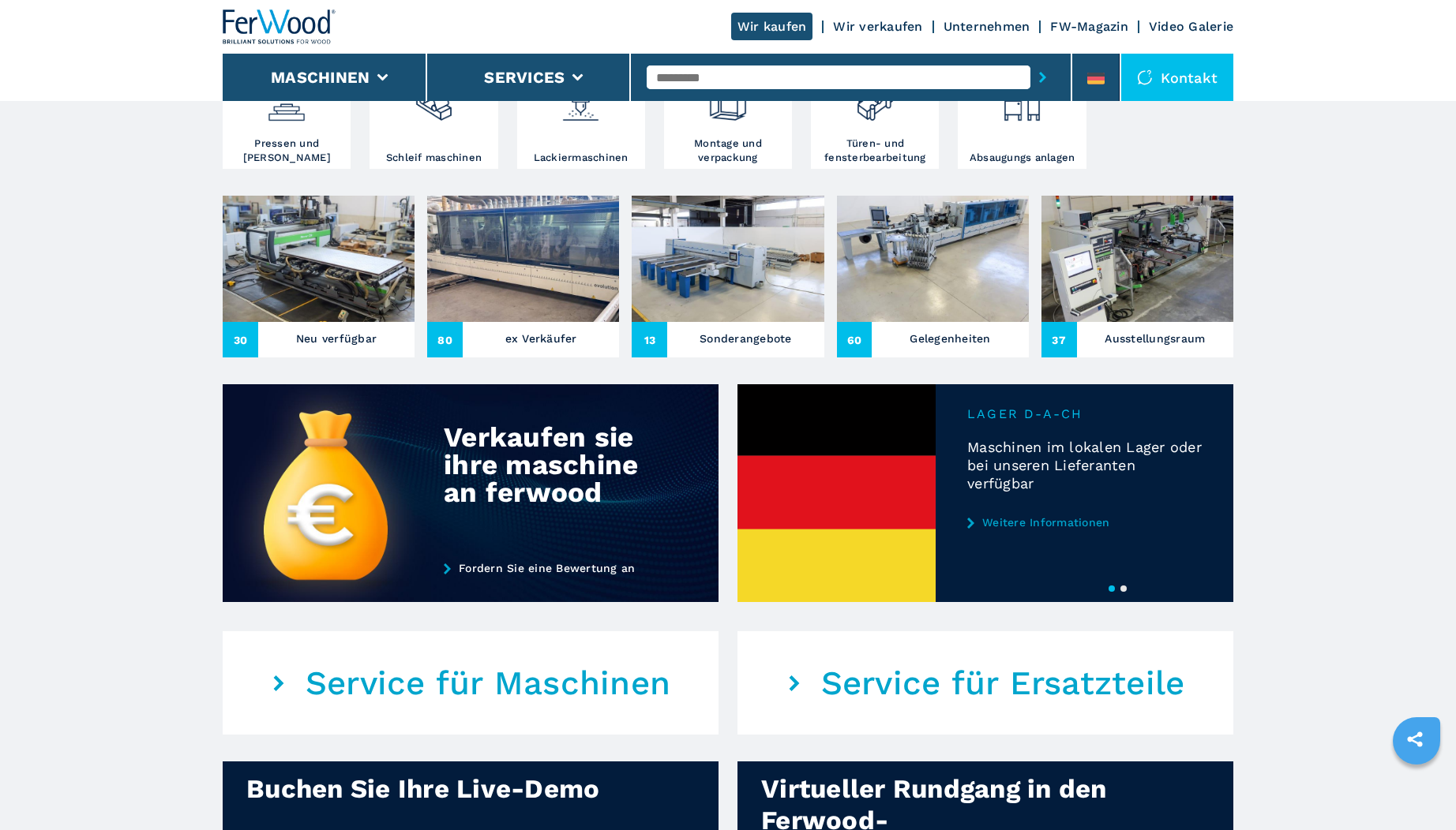
scroll to position [804, 0]
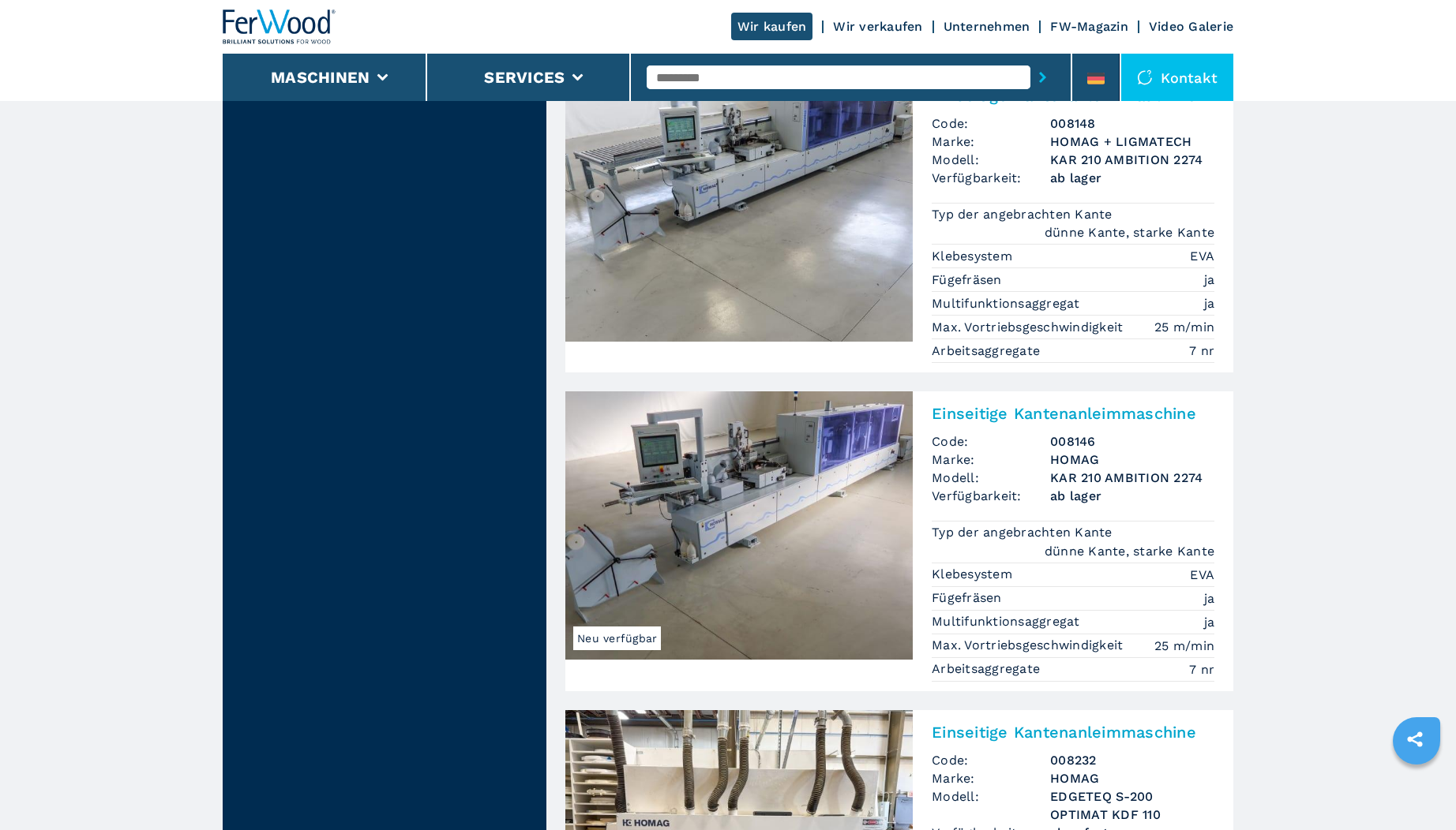
scroll to position [2285, 0]
